Goal: Task Accomplishment & Management: Complete application form

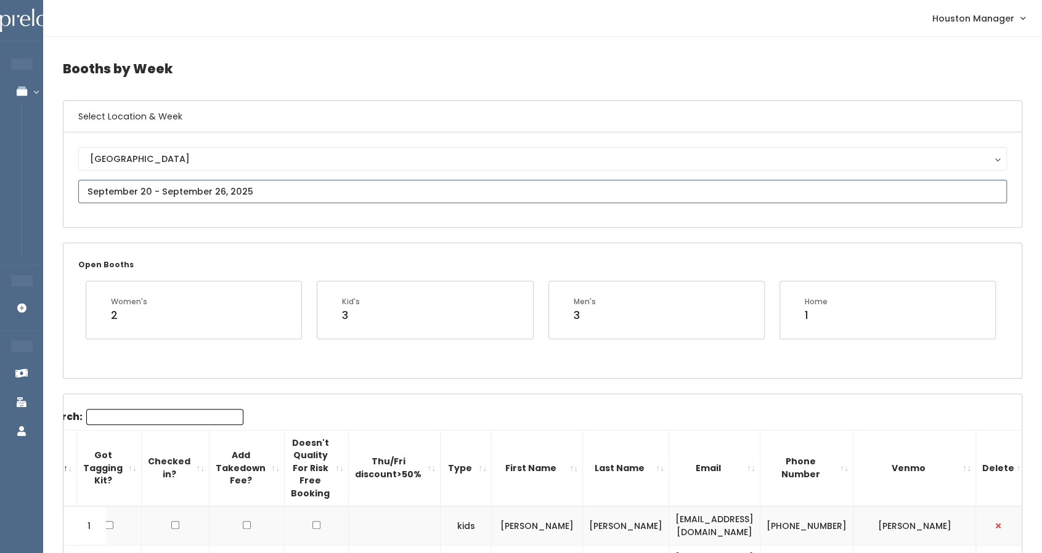
click at [158, 197] on input "text" at bounding box center [542, 191] width 928 height 23
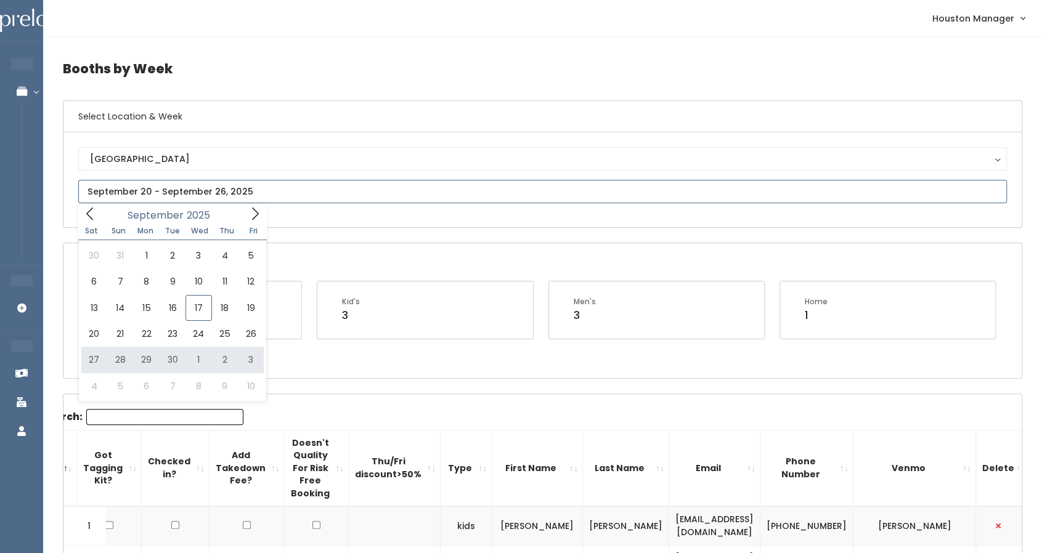
type input "[DATE] to [DATE]"
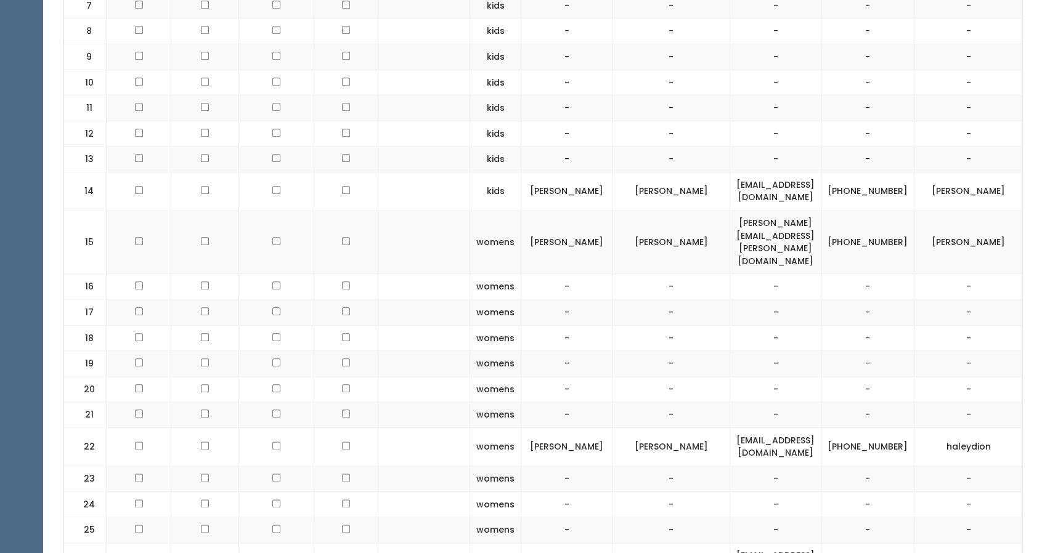
scroll to position [732, 0]
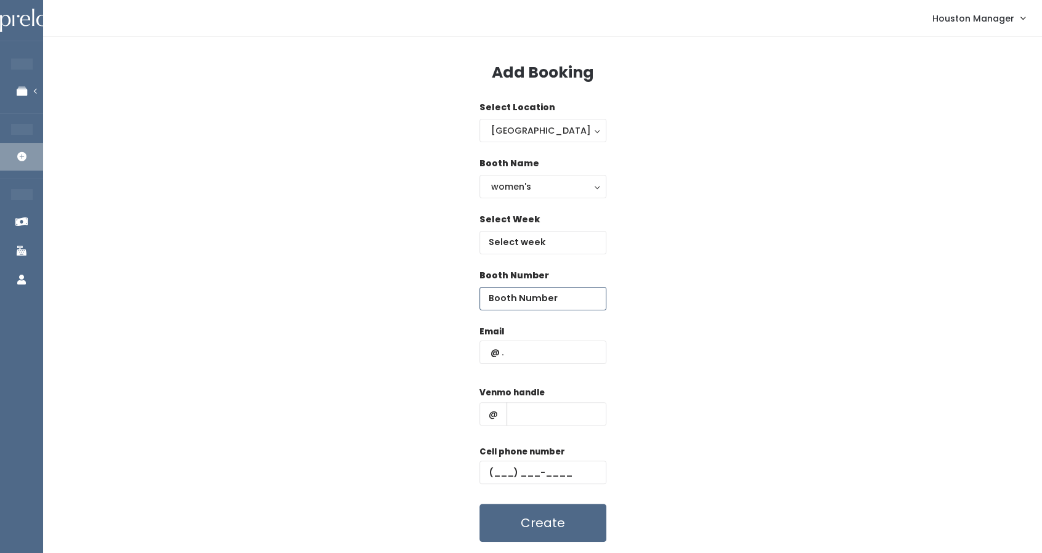
click at [533, 297] on input "number" at bounding box center [542, 298] width 127 height 23
type input "20"
click at [537, 347] on input "text" at bounding box center [542, 352] width 127 height 23
paste input "[EMAIL_ADDRESS][DOMAIN_NAME]"
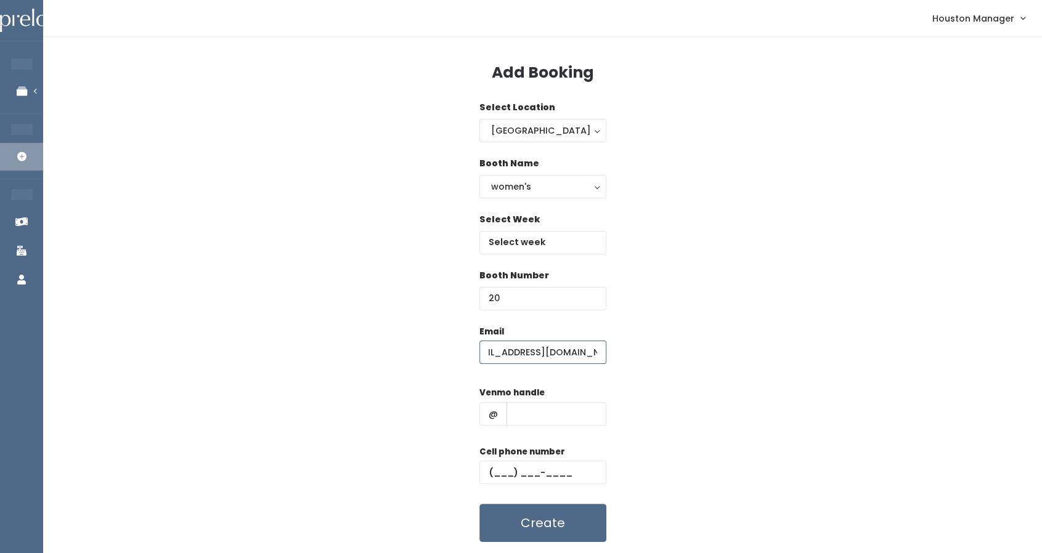
type input "[EMAIL_ADDRESS][DOMAIN_NAME]"
click at [537, 412] on input "text" at bounding box center [556, 413] width 100 height 23
type input "555"
click at [548, 458] on div "Cell phone number" at bounding box center [542, 469] width 127 height 49
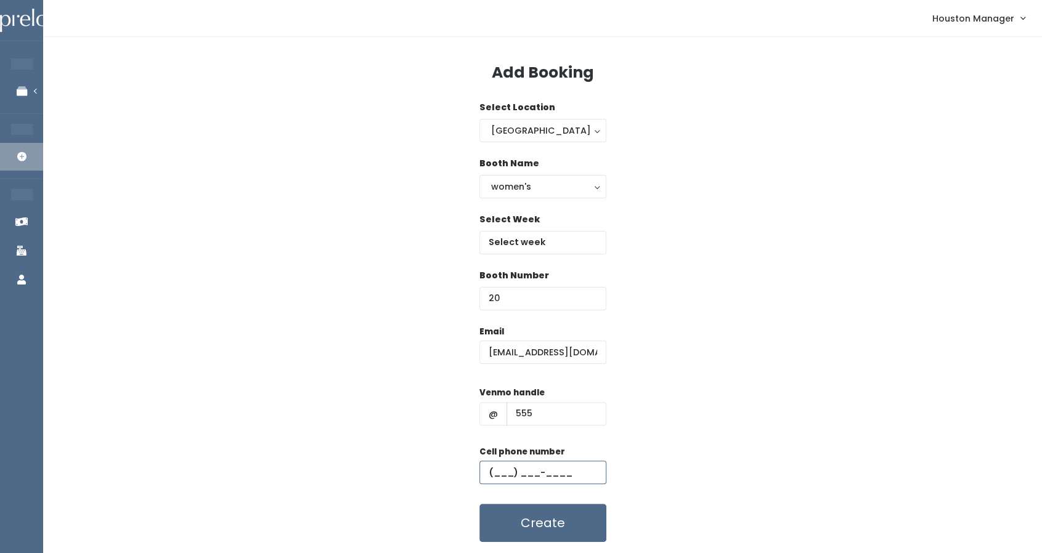
click at [550, 470] on input "text" at bounding box center [542, 472] width 127 height 23
type input "(444) 444-4444"
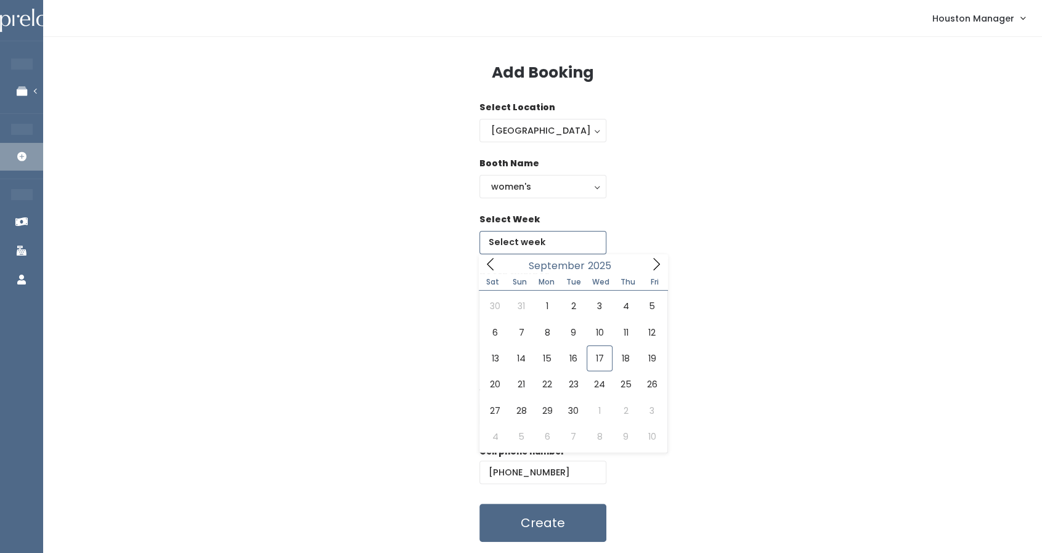
click at [512, 246] on input "text" at bounding box center [542, 242] width 127 height 23
type input "September 27 to October 3"
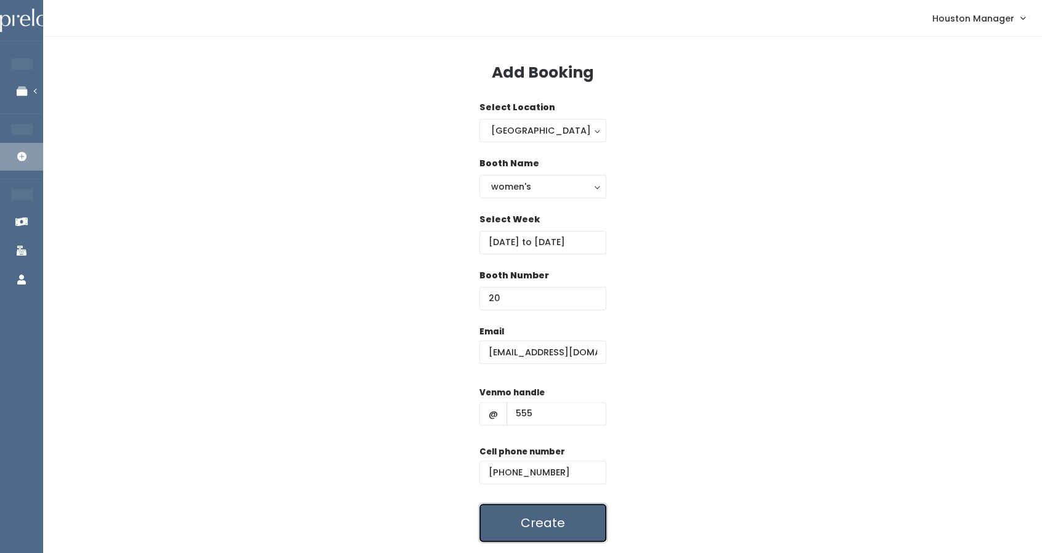
click at [540, 516] on button "Create" at bounding box center [542, 523] width 127 height 38
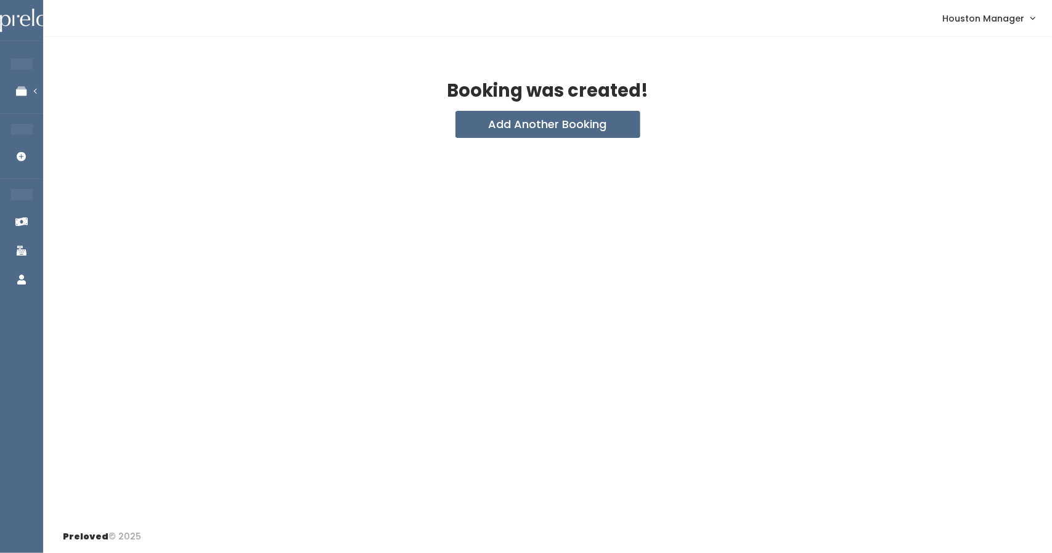
click at [586, 137] on div "Booking was created! Add Another Booking" at bounding box center [547, 279] width 1009 height 484
click at [584, 134] on button "Add Another Booking" at bounding box center [547, 124] width 185 height 27
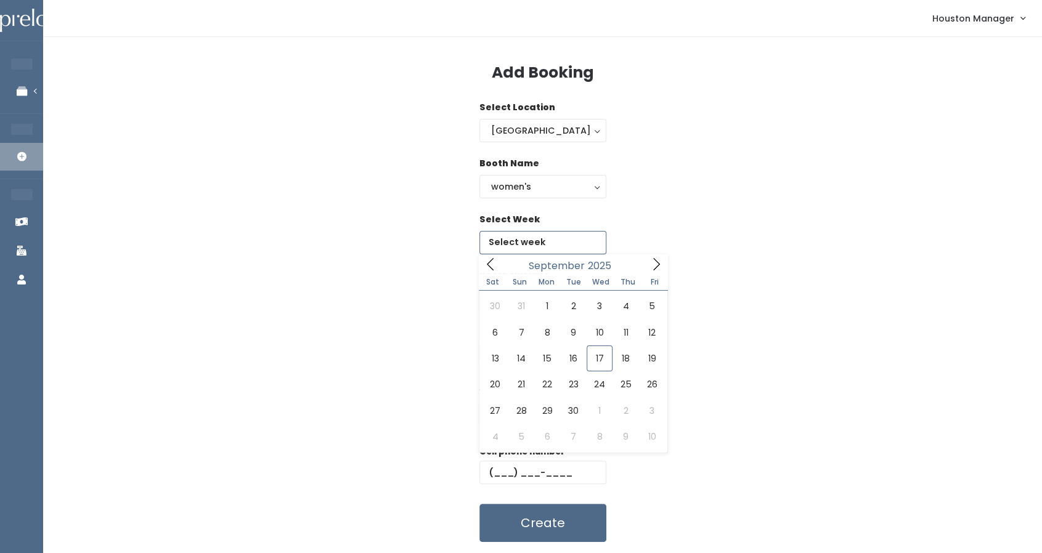
click at [543, 248] on input "text" at bounding box center [542, 242] width 127 height 23
type input "[DATE] to [DATE]"
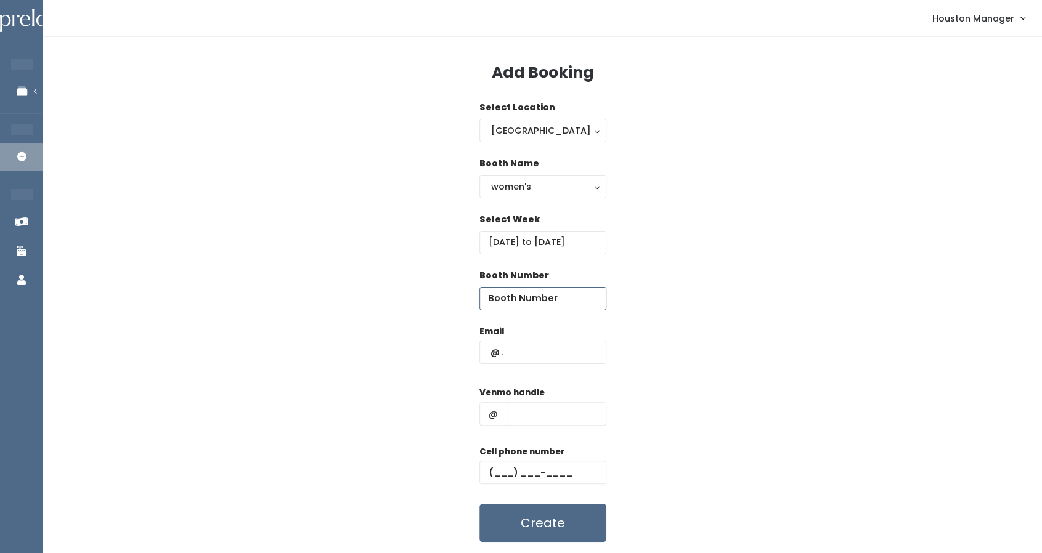
click at [537, 294] on input "number" at bounding box center [542, 298] width 127 height 23
type input "21"
click at [546, 349] on input "text" at bounding box center [542, 352] width 127 height 23
paste input "[EMAIL_ADDRESS][DOMAIN_NAME]"
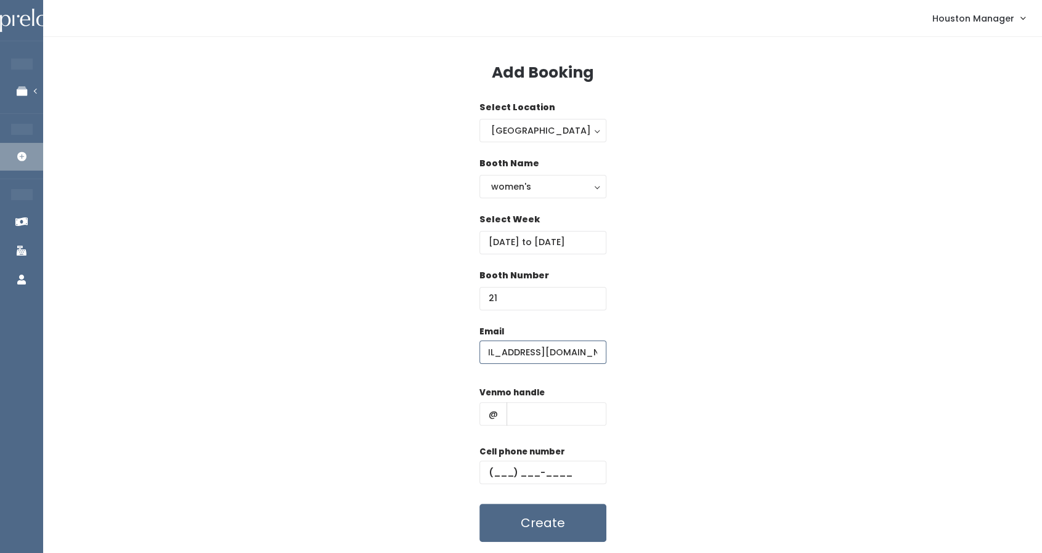
type input "veronica26cantu@gmail.com"
click at [532, 427] on div "Venmo handle @" at bounding box center [542, 410] width 127 height 49
click at [537, 415] on input "text" at bounding box center [556, 413] width 100 height 23
type input "w"
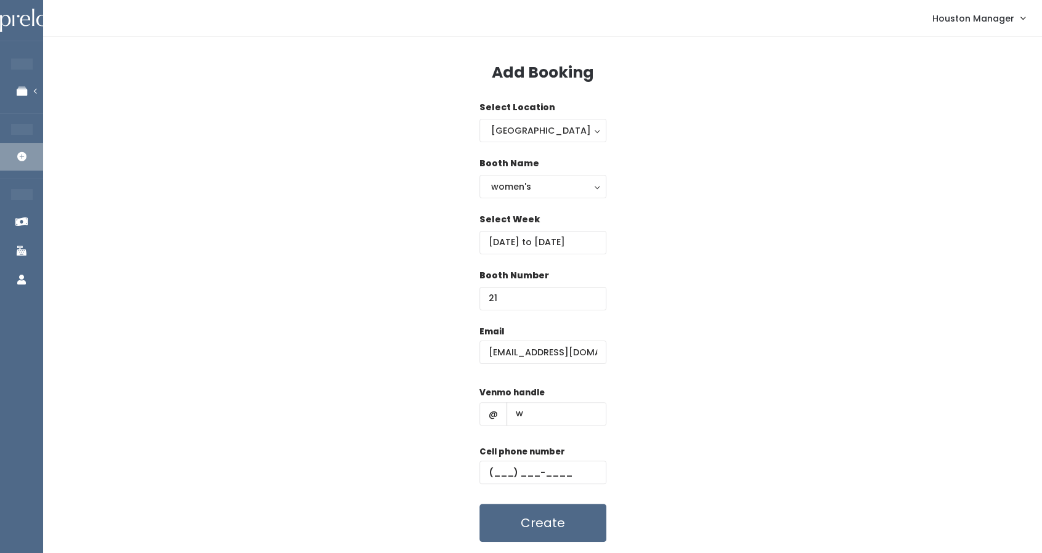
click at [521, 457] on label "Cell phone number" at bounding box center [522, 452] width 86 height 12
click at [522, 472] on input "text" at bounding box center [542, 472] width 127 height 23
type input "(444) 444-4444"
click at [515, 514] on button "Create" at bounding box center [542, 523] width 127 height 38
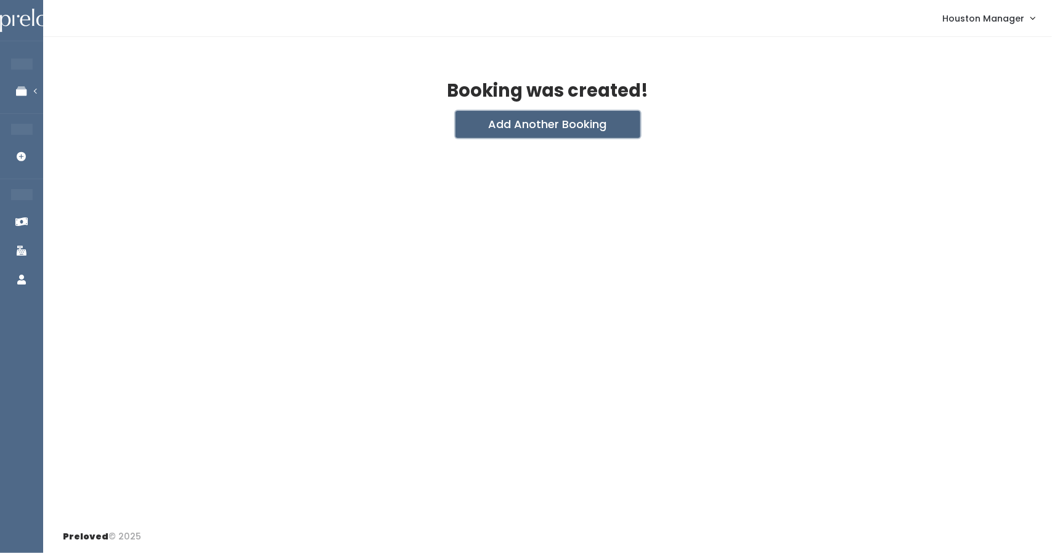
click at [552, 114] on button "Add Another Booking" at bounding box center [547, 124] width 185 height 27
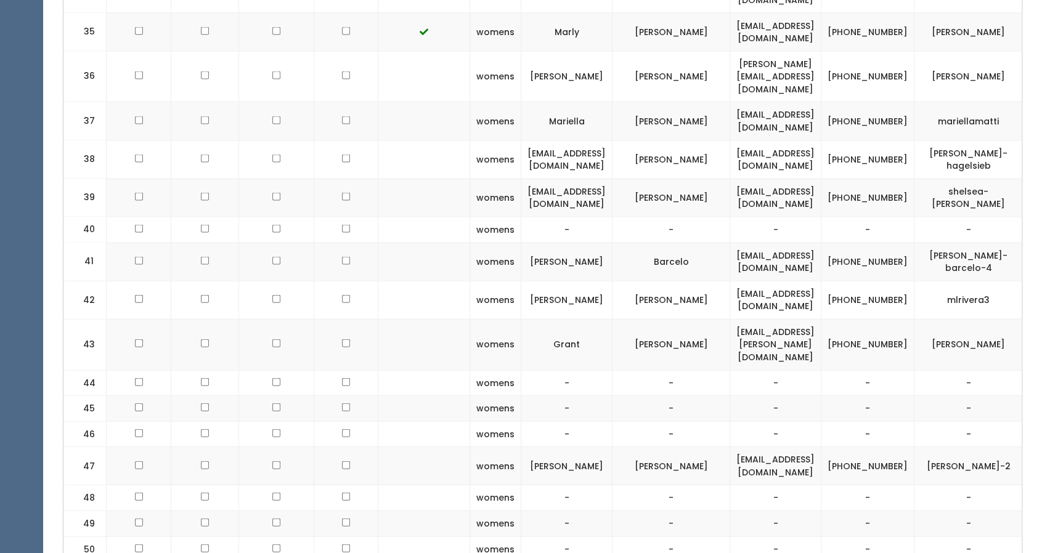
scroll to position [1681, 0]
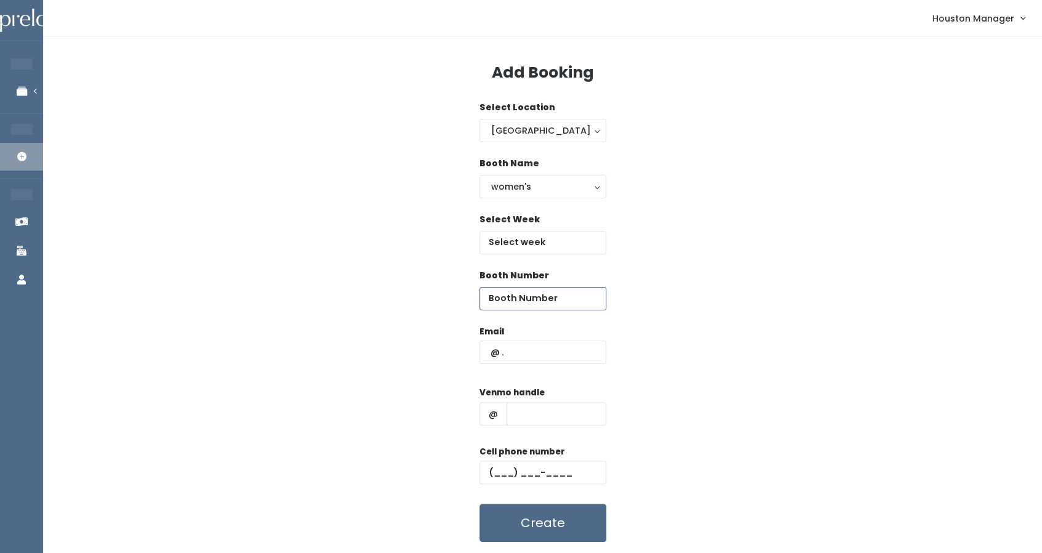
click at [536, 299] on input "number" at bounding box center [542, 298] width 127 height 23
type input "44"
paste input "[EMAIL_ADDRESS][DOMAIN_NAME]"
type input "[EMAIL_ADDRESS][DOMAIN_NAME]"
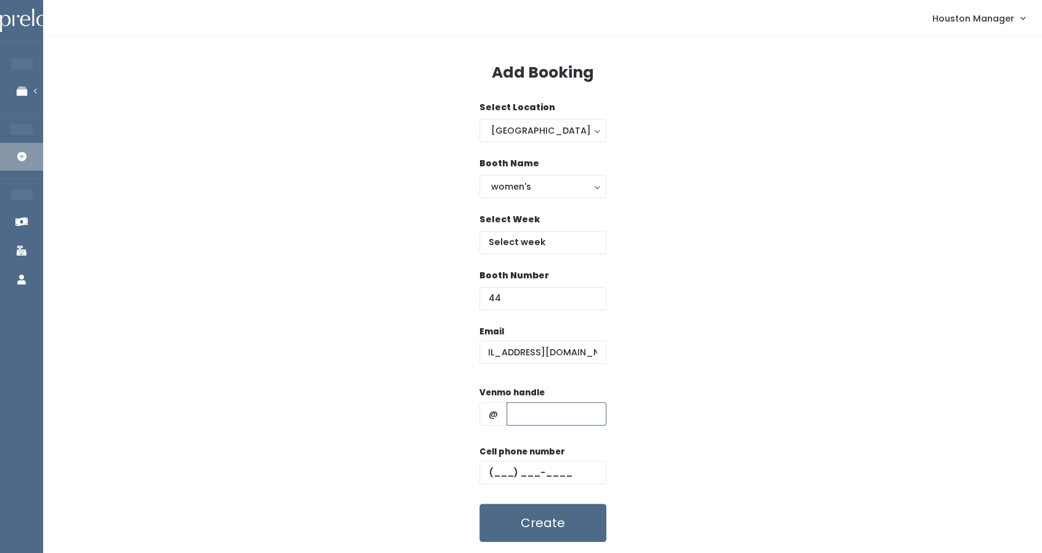
scroll to position [0, 0]
click at [521, 411] on input "text" at bounding box center [556, 413] width 100 height 23
type input "555"
click at [547, 232] on input "text" at bounding box center [542, 242] width 127 height 23
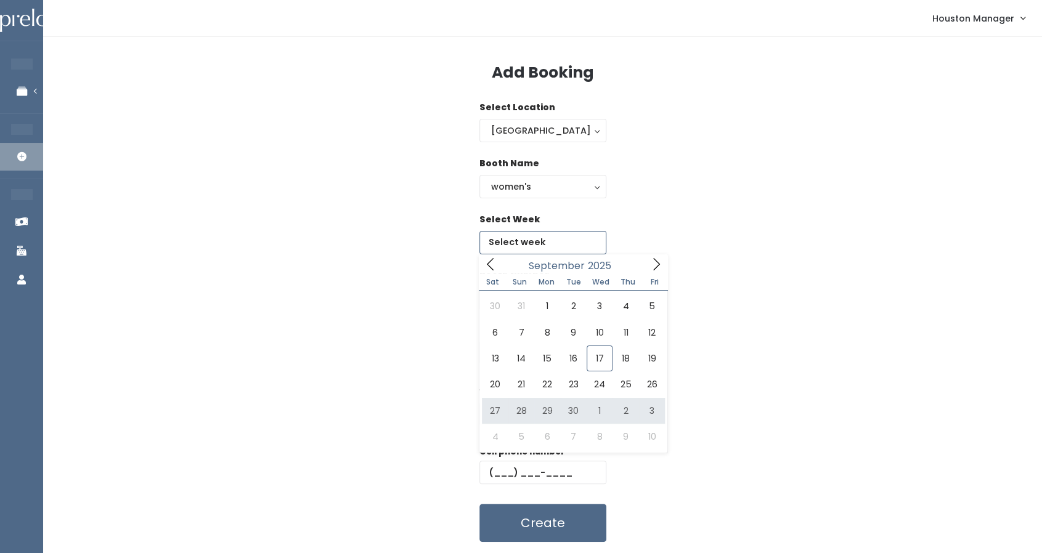
type input "September 27 to October 3"
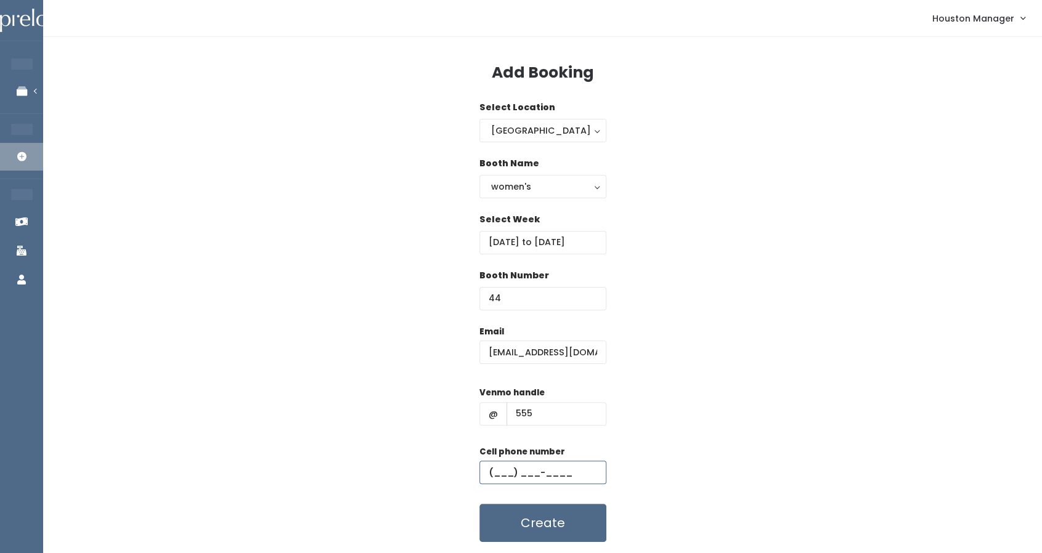
click at [520, 466] on input "text" at bounding box center [542, 472] width 127 height 23
type input "(444) 444-4444"
click at [566, 511] on button "Create" at bounding box center [542, 523] width 127 height 38
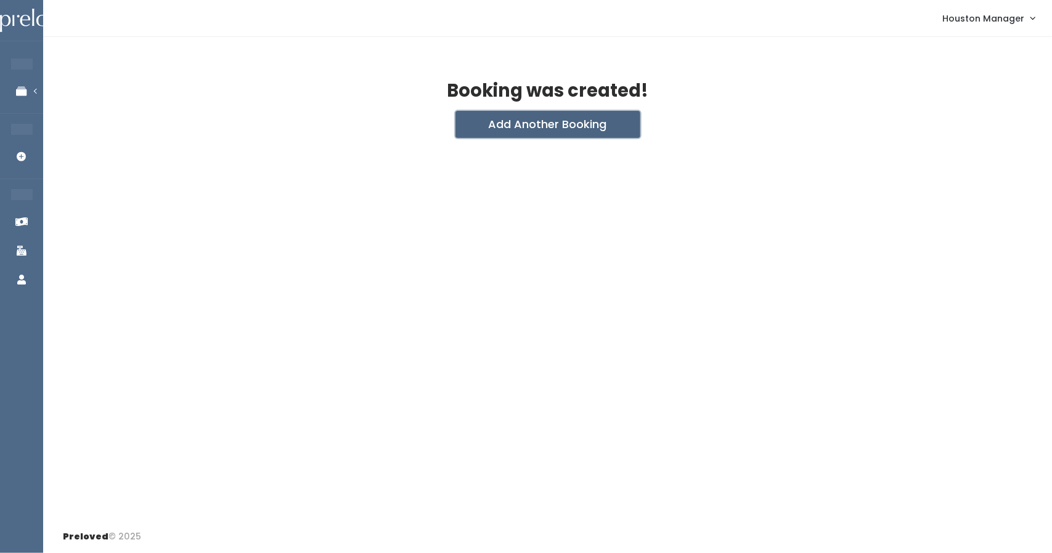
click at [541, 121] on button "Add Another Booking" at bounding box center [547, 124] width 185 height 27
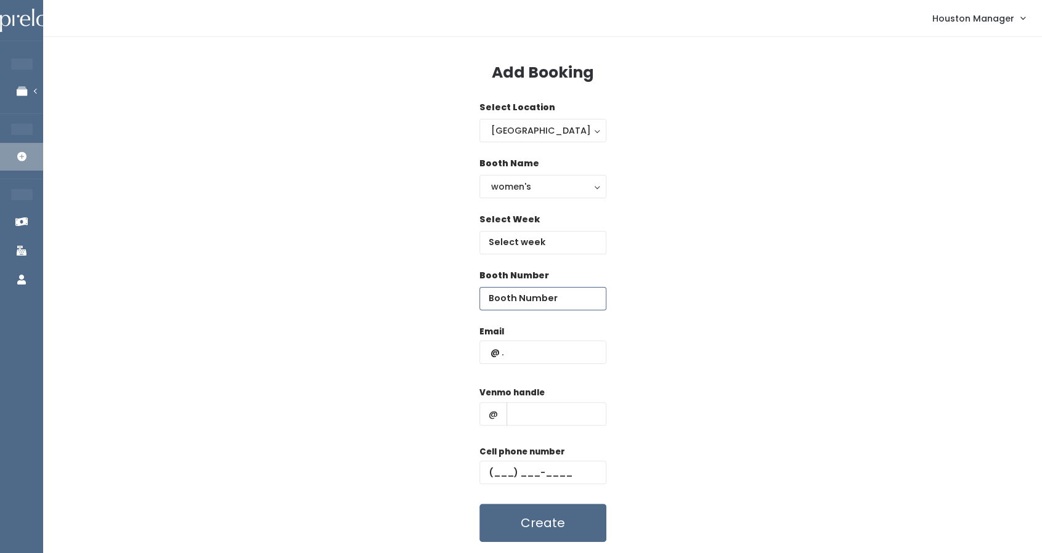
click at [535, 295] on input "number" at bounding box center [542, 298] width 127 height 23
type input "45"
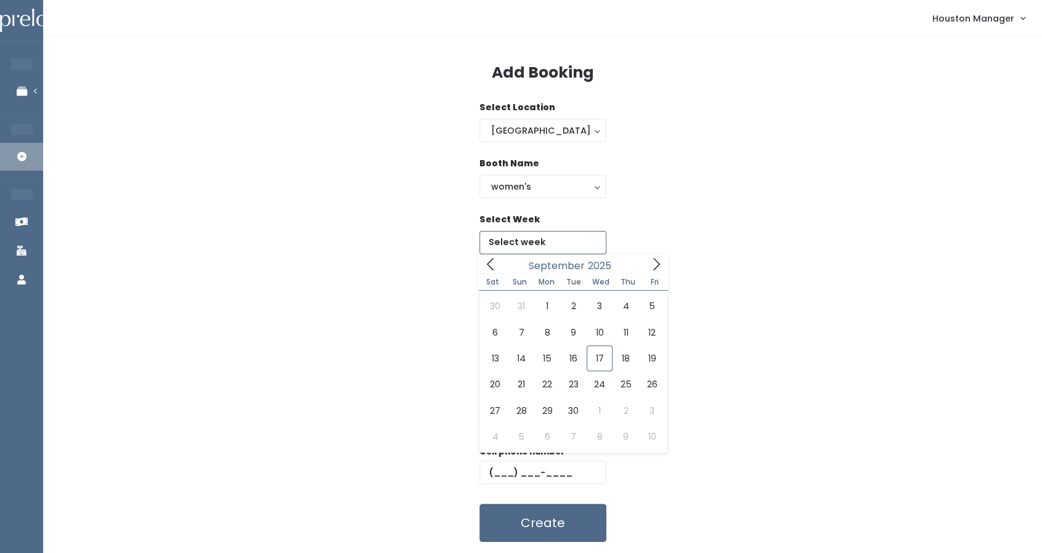
click at [530, 246] on input "text" at bounding box center [542, 242] width 127 height 23
type input "[DATE] to [DATE]"
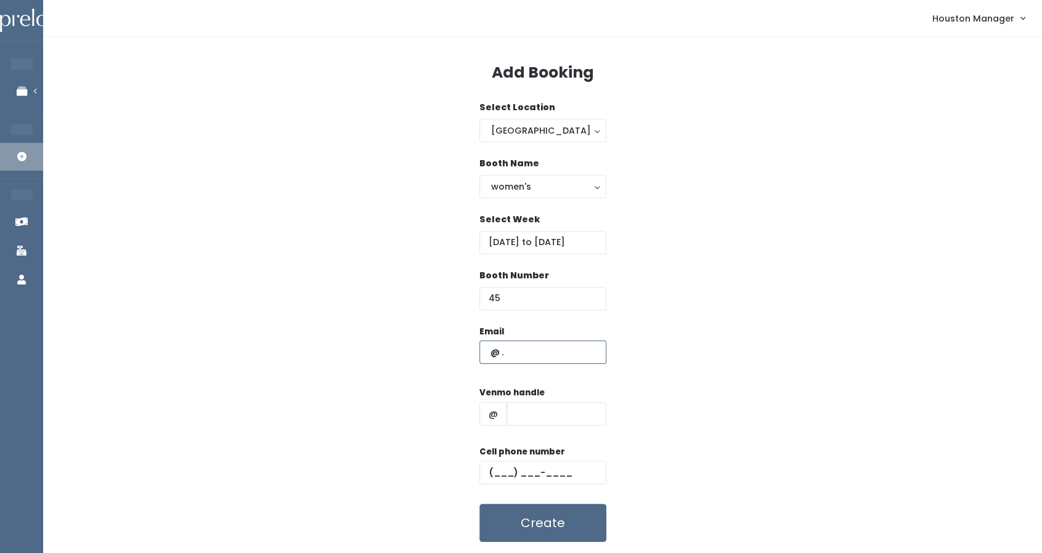
click at [540, 352] on input "text" at bounding box center [542, 352] width 127 height 23
paste input "[EMAIL_ADDRESS][DOMAIN_NAME]"
type input "[EMAIL_ADDRESS][DOMAIN_NAME]"
click at [538, 418] on input "text" at bounding box center [556, 413] width 100 height 23
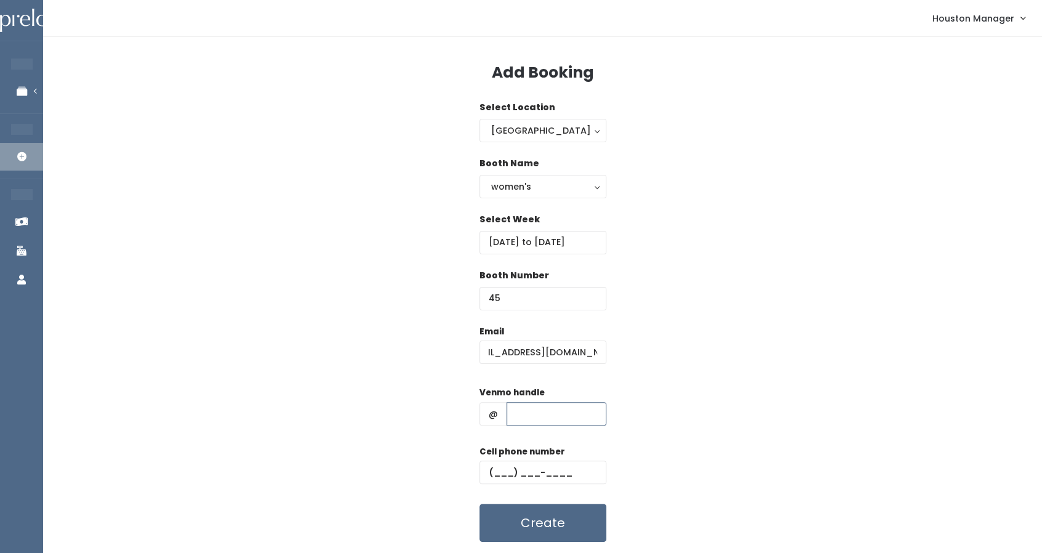
scroll to position [0, 0]
type input "555"
click at [554, 476] on input "text" at bounding box center [542, 472] width 127 height 23
type input "(444) 444-4444"
click at [577, 521] on button "Create" at bounding box center [542, 523] width 127 height 38
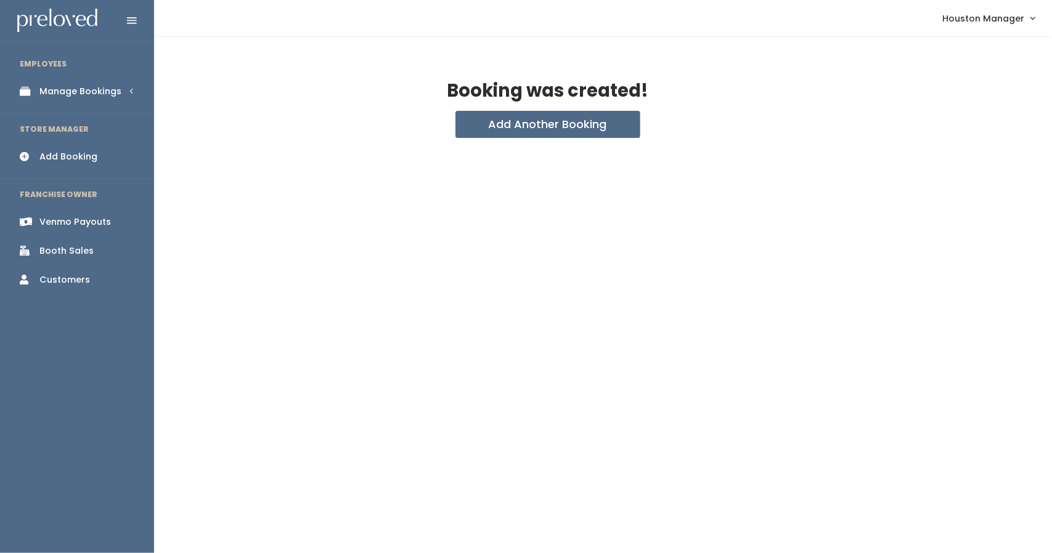
click at [75, 89] on div "Manage Bookings" at bounding box center [80, 91] width 82 height 13
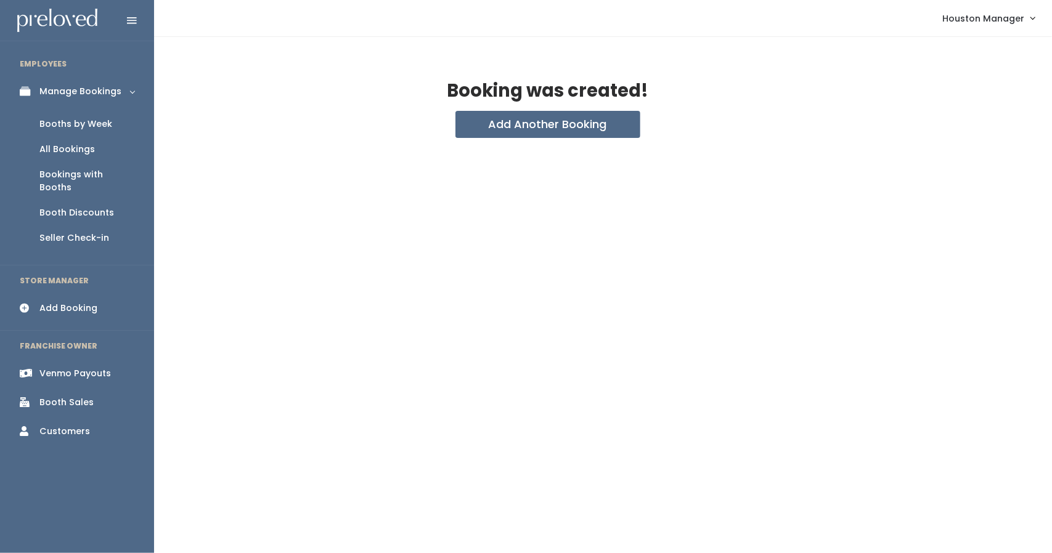
click at [70, 114] on link "Booths by Week" at bounding box center [77, 124] width 154 height 25
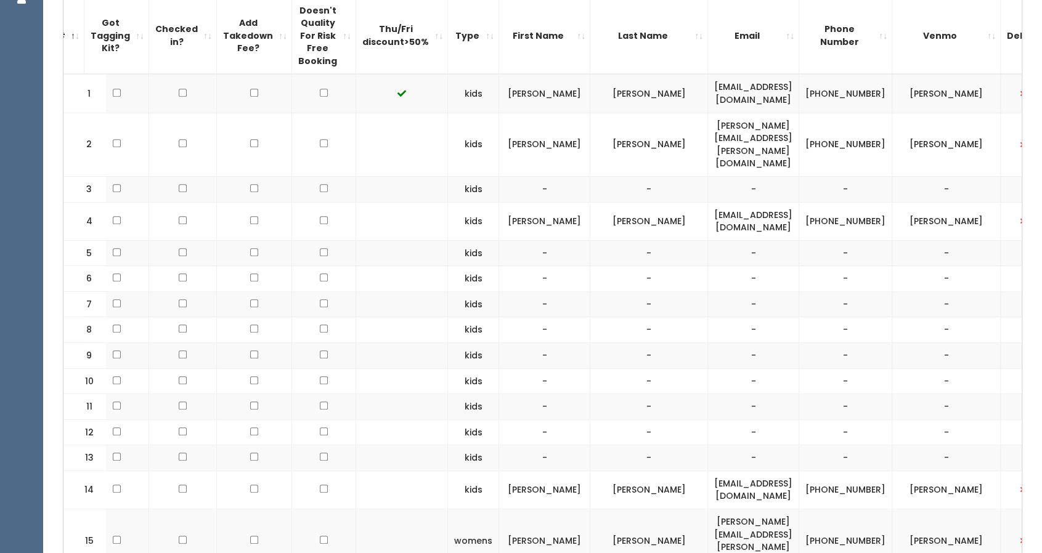
scroll to position [434, 0]
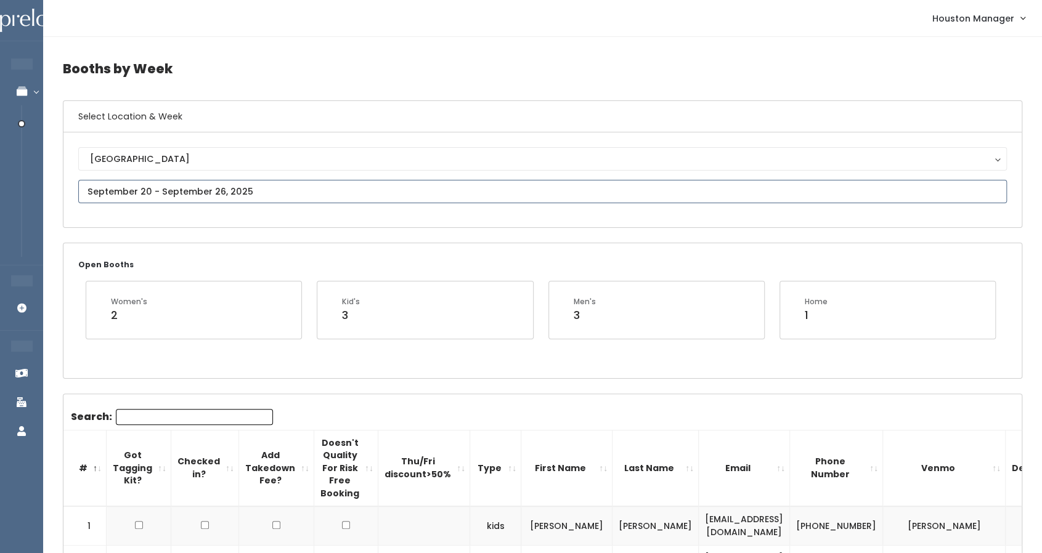
click at [202, 192] on input "text" at bounding box center [542, 191] width 928 height 23
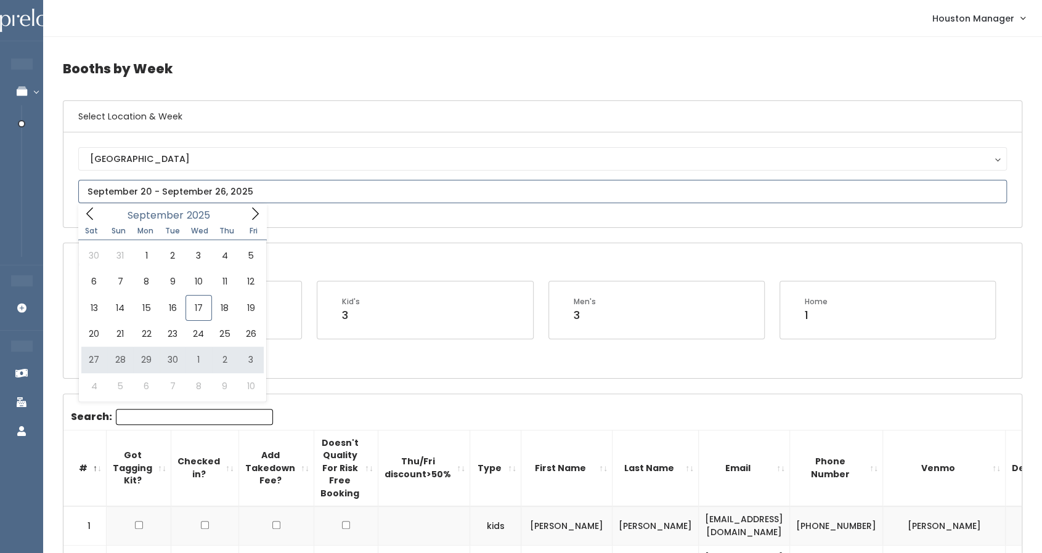
type input "September 27 to October 3"
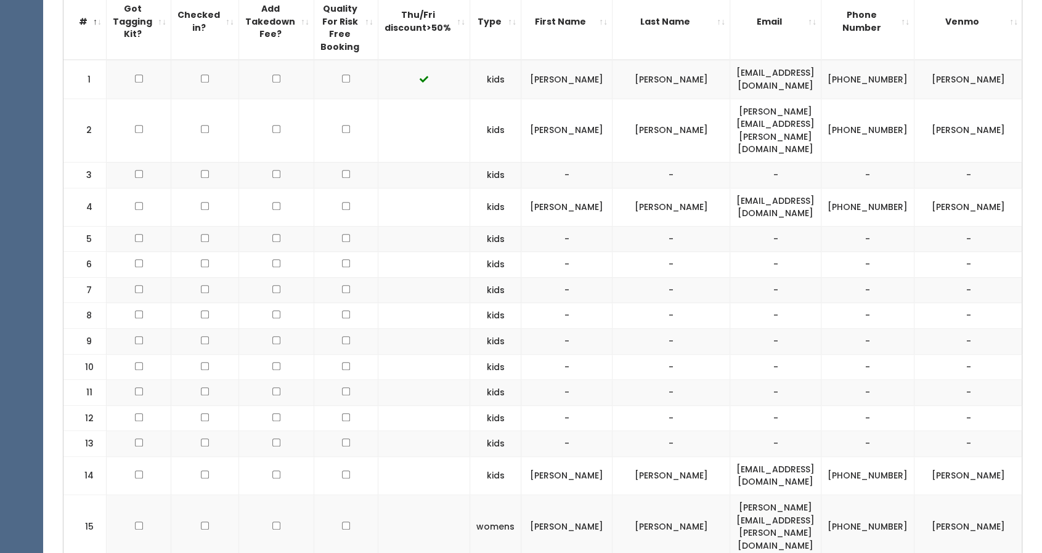
scroll to position [450, 0]
